Goal: Information Seeking & Learning: Learn about a topic

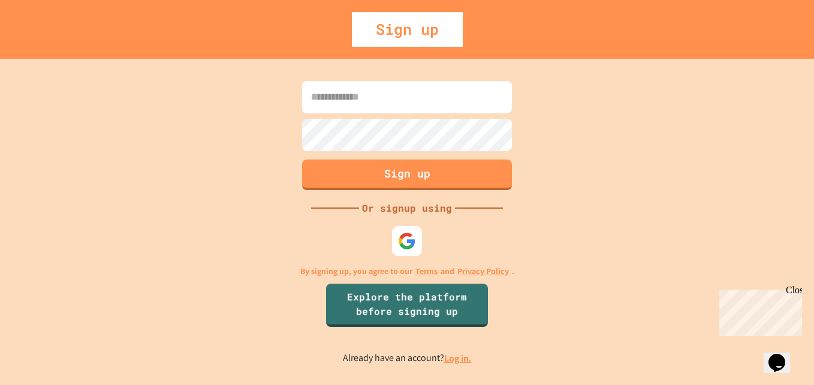
click at [460, 358] on link "Log in." at bounding box center [458, 358] width 28 height 13
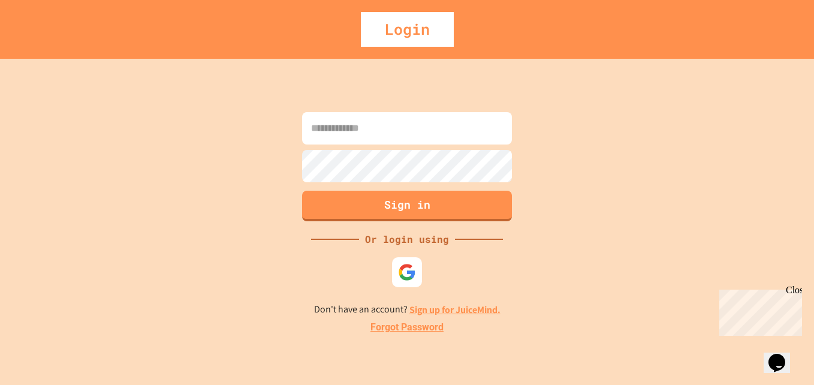
click at [361, 116] on input at bounding box center [407, 128] width 210 height 32
type input "**********"
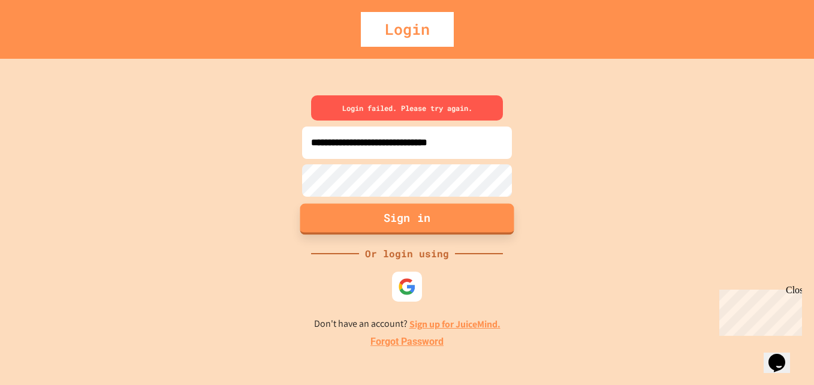
click at [426, 208] on button "Sign in" at bounding box center [407, 218] width 214 height 31
click at [434, 218] on button "Sign in" at bounding box center [407, 218] width 214 height 31
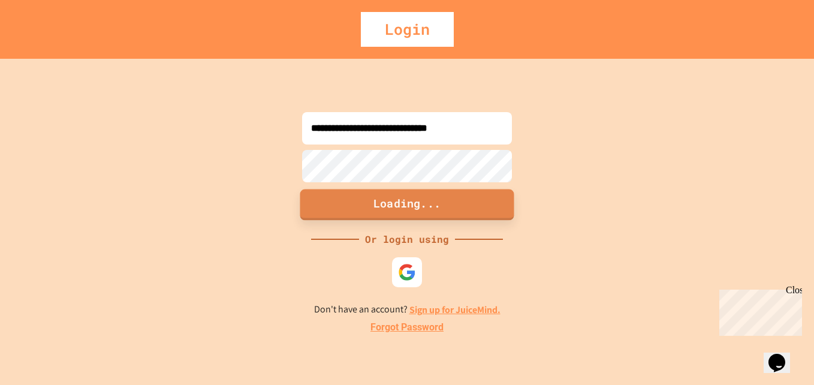
click at [434, 218] on button "Loading..." at bounding box center [407, 204] width 214 height 31
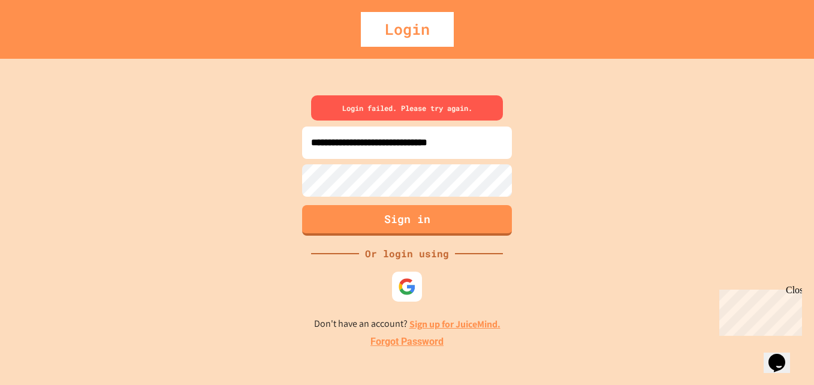
click at [281, 200] on div "**********" at bounding box center [407, 222] width 814 height 326
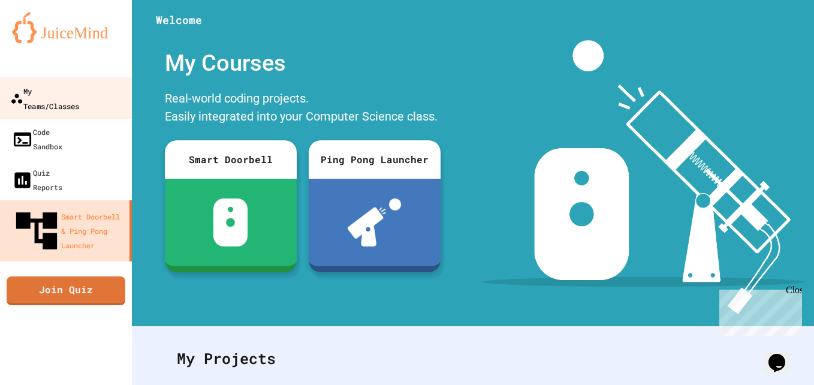
click at [79, 88] on div "My Teams/Classes" at bounding box center [44, 97] width 69 height 29
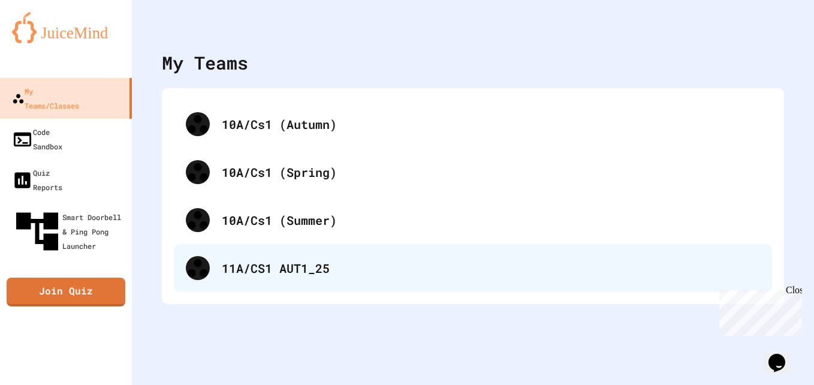
click at [298, 281] on div "11A/CS1 AUT1_25" at bounding box center [473, 268] width 598 height 48
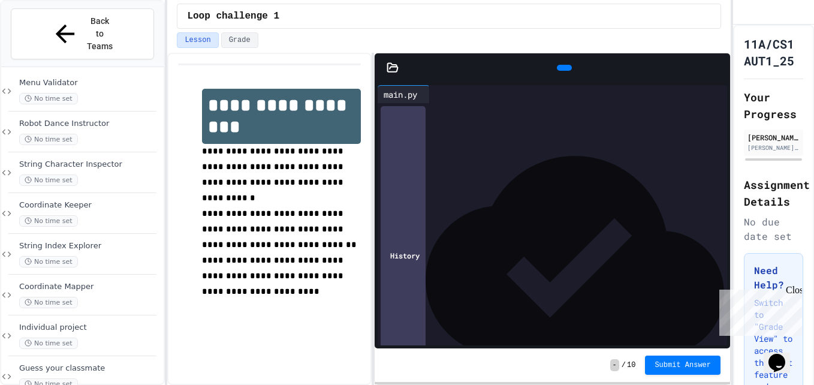
click at [122, 297] on div "No time set" at bounding box center [90, 302] width 142 height 11
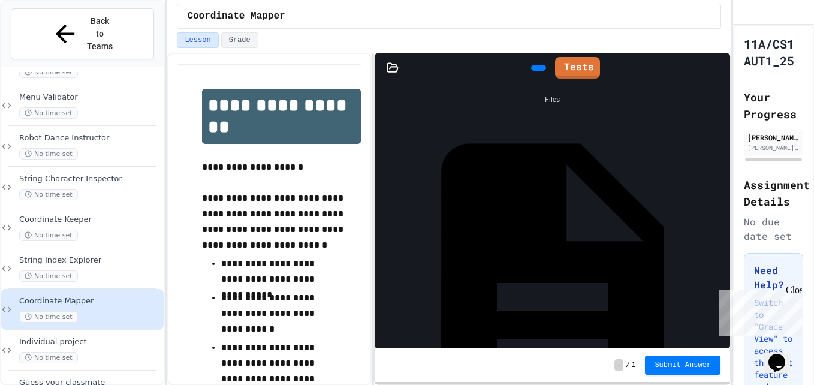
click at [723, 277] on div "main.py" at bounding box center [723, 283] width 0 height 12
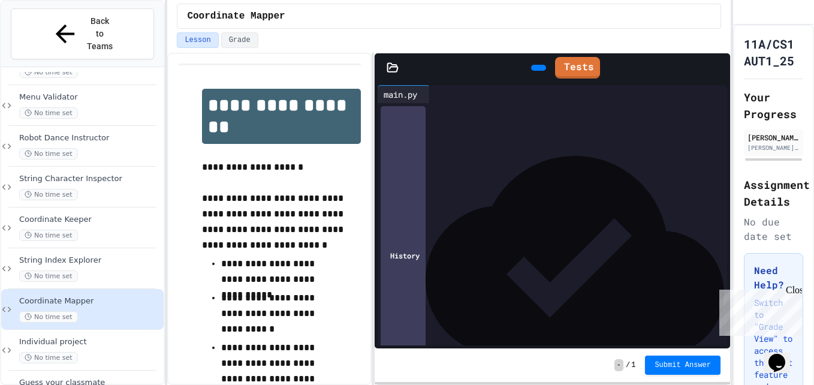
scroll to position [92, 0]
click at [499, 173] on div at bounding box center [563, 174] width 328 height 12
click at [478, 144] on div at bounding box center [550, 139] width 303 height 12
click at [451, 123] on div at bounding box center [550, 128] width 303 height 12
drag, startPoint x: 508, startPoint y: 34, endPoint x: 342, endPoint y: 57, distance: 167.1
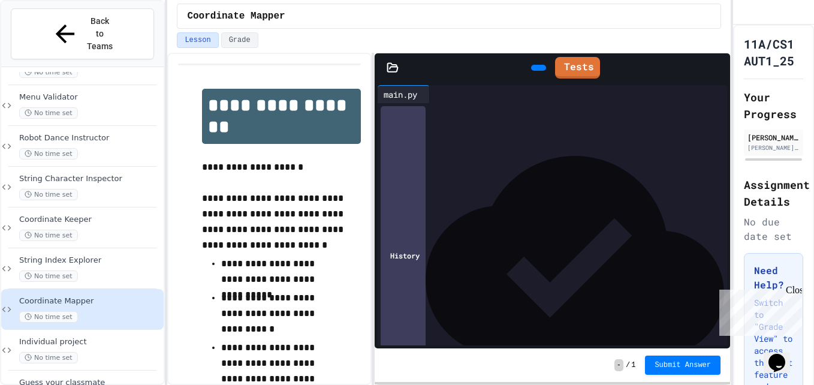
click at [342, 57] on div "**********" at bounding box center [269, 219] width 204 height 332
click at [529, 131] on div at bounding box center [550, 128] width 303 height 12
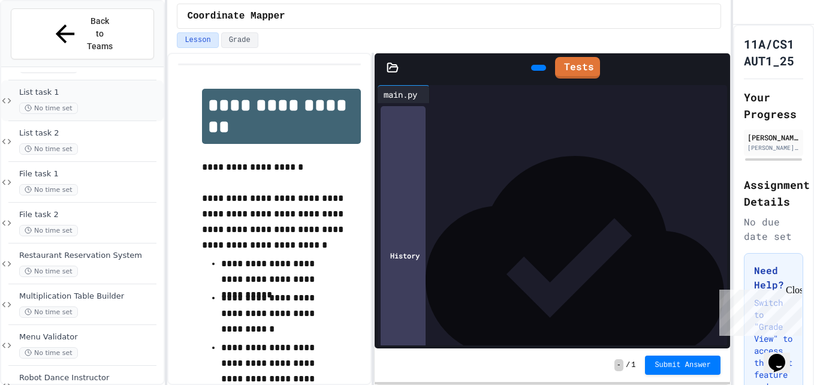
scroll to position [0, 0]
click at [88, 101] on div "No time set" at bounding box center [90, 106] width 142 height 11
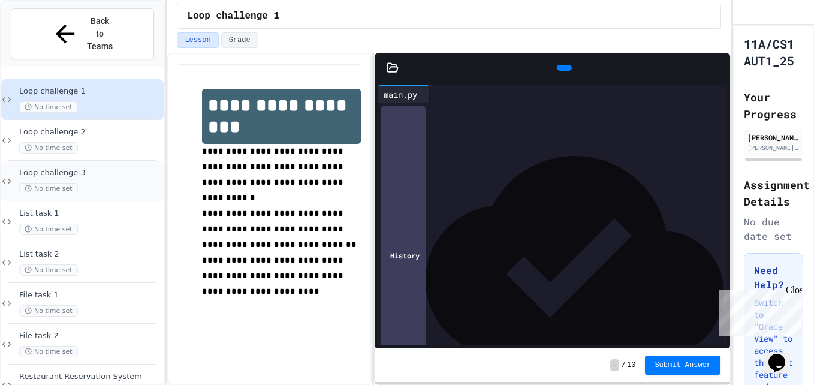
click at [58, 183] on span "No time set" at bounding box center [48, 188] width 59 height 11
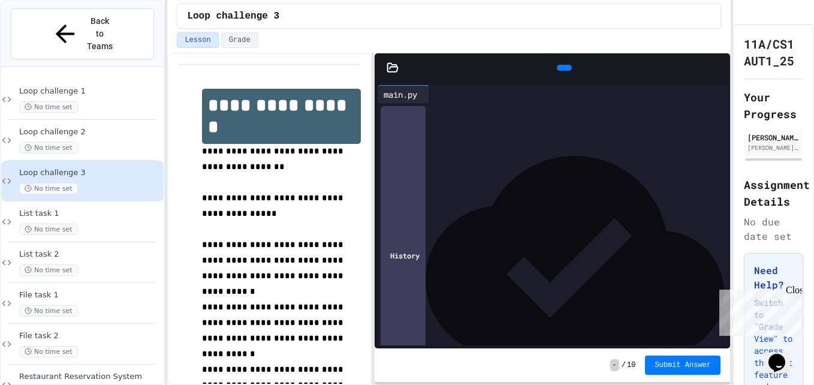
click at [90, 168] on span "Loop challenge 3" at bounding box center [90, 173] width 142 height 10
click at [456, 120] on div at bounding box center [561, 111] width 331 height 17
click at [484, 94] on div at bounding box center [577, 94] width 276 height 0
click at [476, 120] on div at bounding box center [561, 111] width 331 height 17
click at [493, 106] on div at bounding box center [561, 111] width 331 height 12
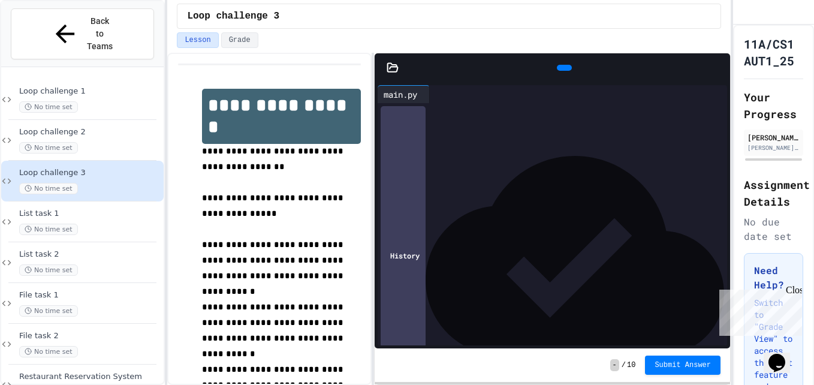
click at [565, 120] on div at bounding box center [561, 111] width 331 height 17
click at [512, 120] on div at bounding box center [561, 111] width 331 height 17
click at [799, 294] on div "Close" at bounding box center [793, 292] width 15 height 15
click at [473, 119] on div at bounding box center [561, 111] width 331 height 17
click at [577, 106] on div at bounding box center [561, 111] width 331 height 12
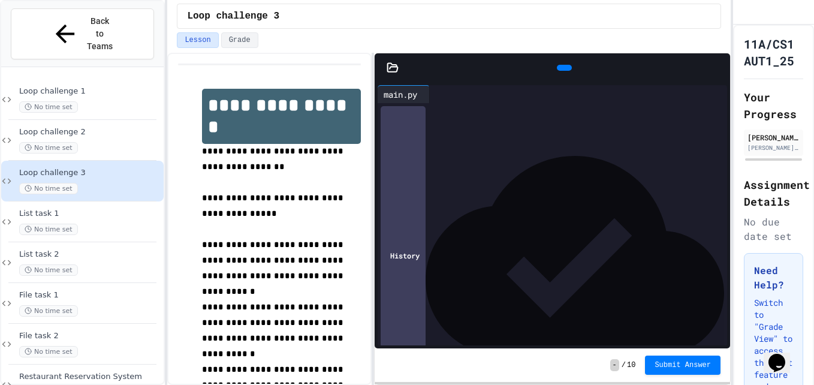
click at [387, 120] on div "9 1" at bounding box center [384, 111] width 12 height 17
click at [500, 117] on div at bounding box center [561, 111] width 331 height 12
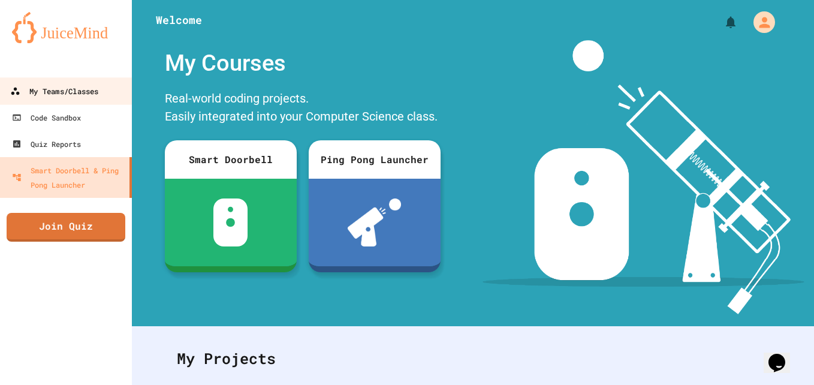
click at [56, 99] on link "My Teams/Classes" at bounding box center [66, 90] width 136 height 27
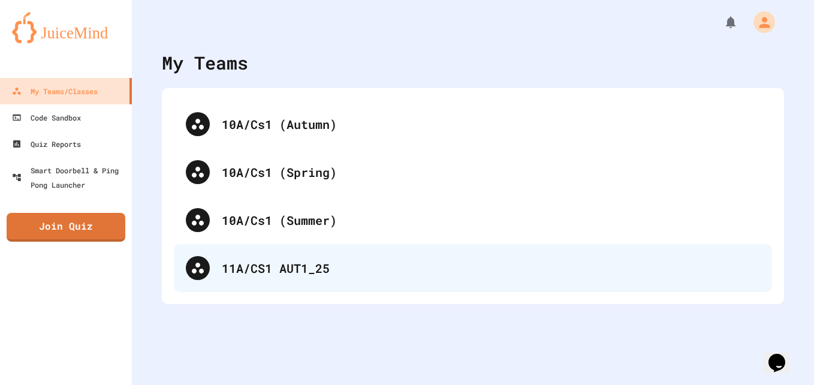
click at [266, 277] on div "11A/CS1 AUT1_25" at bounding box center [473, 268] width 598 height 48
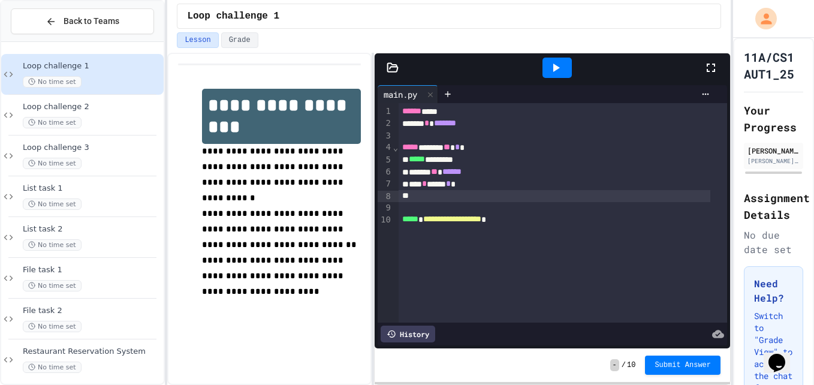
click at [455, 195] on div at bounding box center [555, 196] width 312 height 12
